Goal: Find specific page/section: Find specific page/section

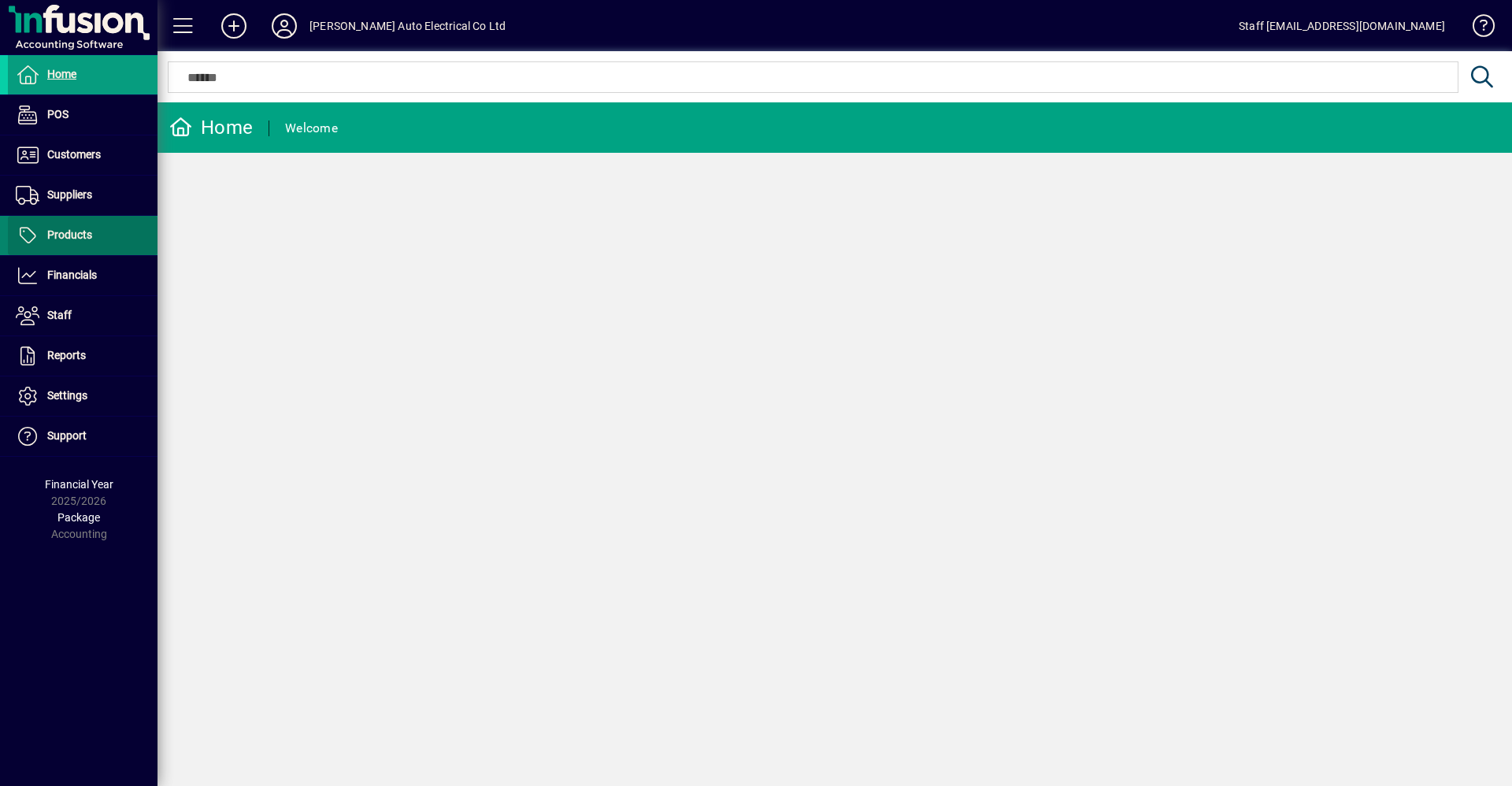
click at [75, 233] on span "Products" at bounding box center [70, 234] width 45 height 13
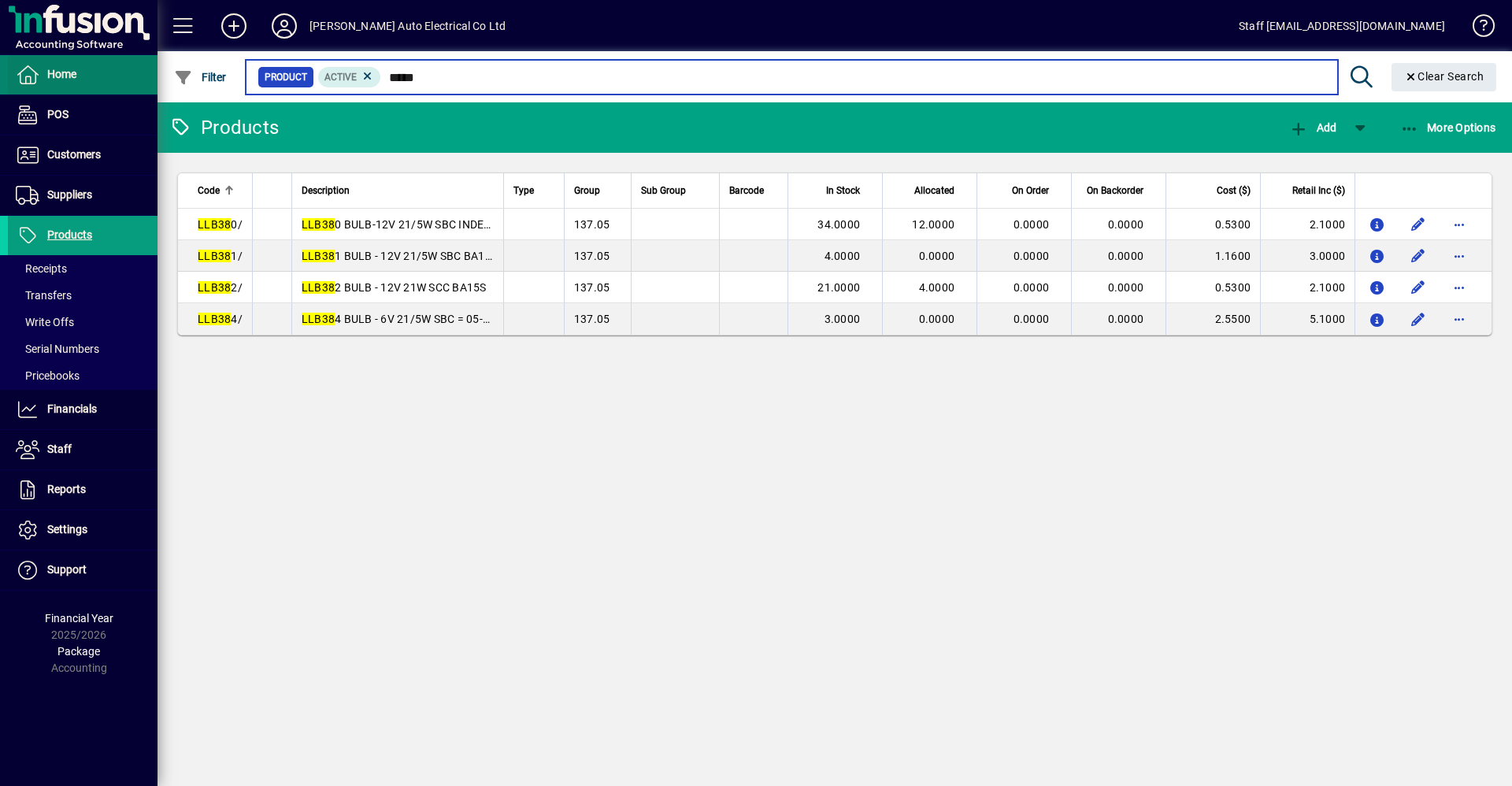
type input "*****"
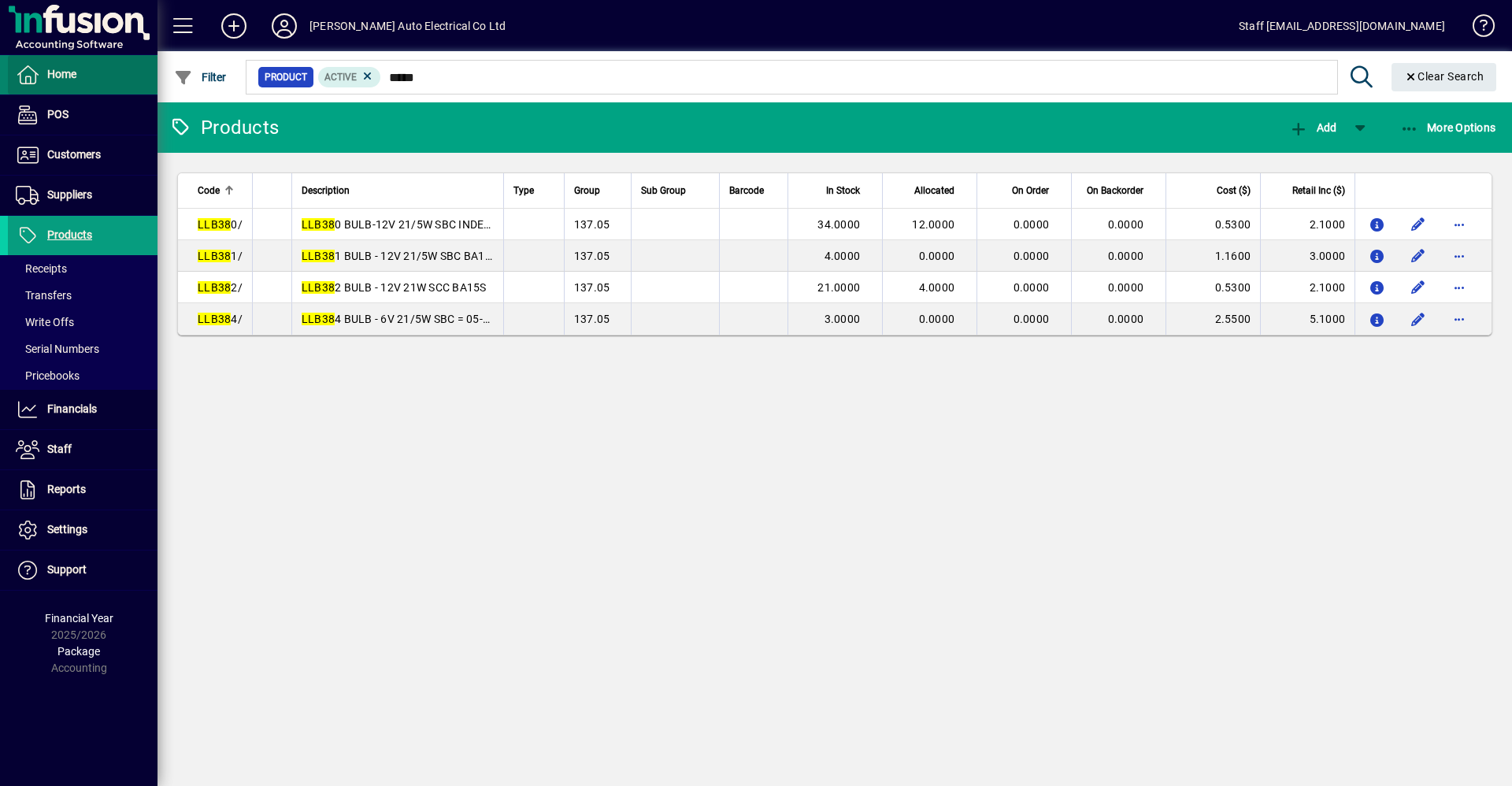
click at [62, 70] on span "Home" at bounding box center [61, 74] width 29 height 13
